Goal: Transaction & Acquisition: Subscribe to service/newsletter

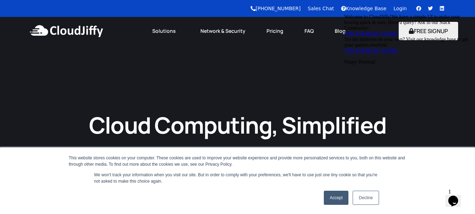
click at [345, 14] on icon "Chat attention grabber" at bounding box center [345, 14] width 0 height 0
click at [460, 65] on div "Cloud Computing, Simplified Get 14 days free trial. No credit card required! Su…" at bounding box center [237, 200] width 475 height 310
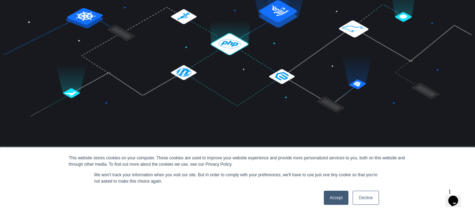
scroll to position [352, 0]
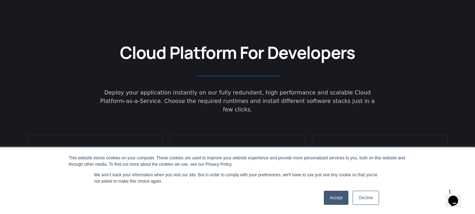
click at [339, 196] on link "Accept" at bounding box center [336, 197] width 25 height 14
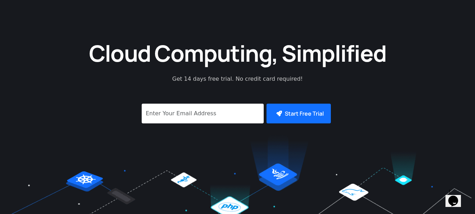
scroll to position [0, 0]
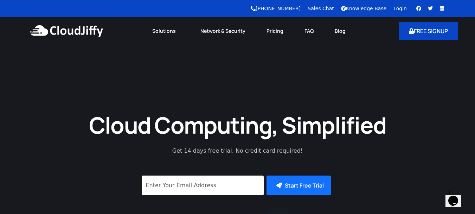
click at [408, 35] on button "FREE SIGNUP" at bounding box center [428, 31] width 59 height 18
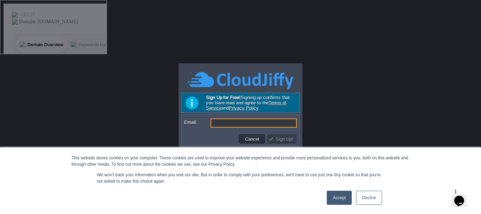
click at [334, 193] on link "Accept" at bounding box center [339, 197] width 25 height 14
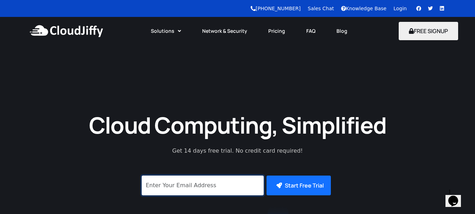
click at [195, 178] on input "signup" at bounding box center [203, 185] width 122 height 20
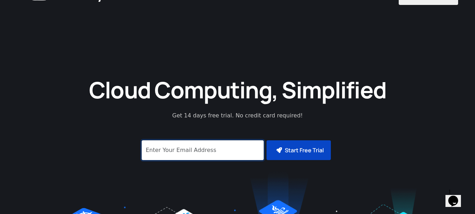
scroll to position [59, 0]
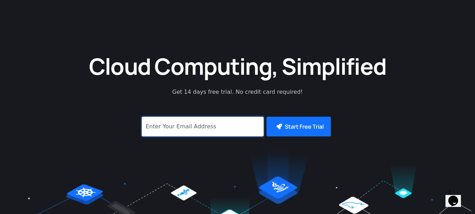
drag, startPoint x: 194, startPoint y: 124, endPoint x: 199, endPoint y: 124, distance: 4.6
click at [194, 124] on input "signup" at bounding box center [203, 126] width 122 height 20
click at [318, 96] on div at bounding box center [238, 99] width 468 height 7
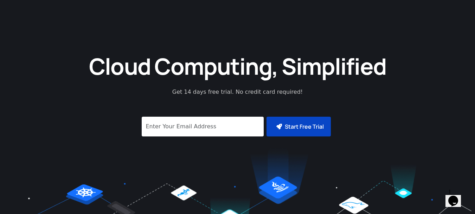
click at [292, 128] on button "Start Free Trial" at bounding box center [299, 126] width 64 height 20
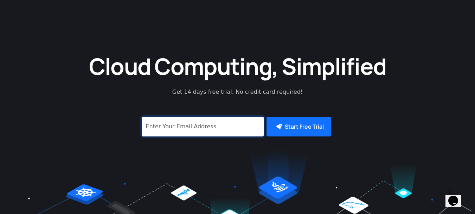
click at [184, 128] on input "signup" at bounding box center [203, 126] width 122 height 20
type input "websites@ezephyr.in"
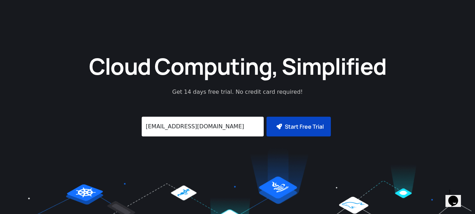
click at [303, 125] on button "Start Free Trial" at bounding box center [299, 126] width 64 height 20
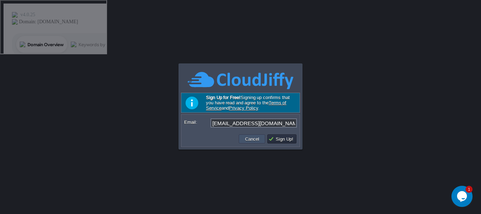
click at [255, 139] on button "Cancel" at bounding box center [252, 139] width 18 height 6
